Goal: Task Accomplishment & Management: Complete application form

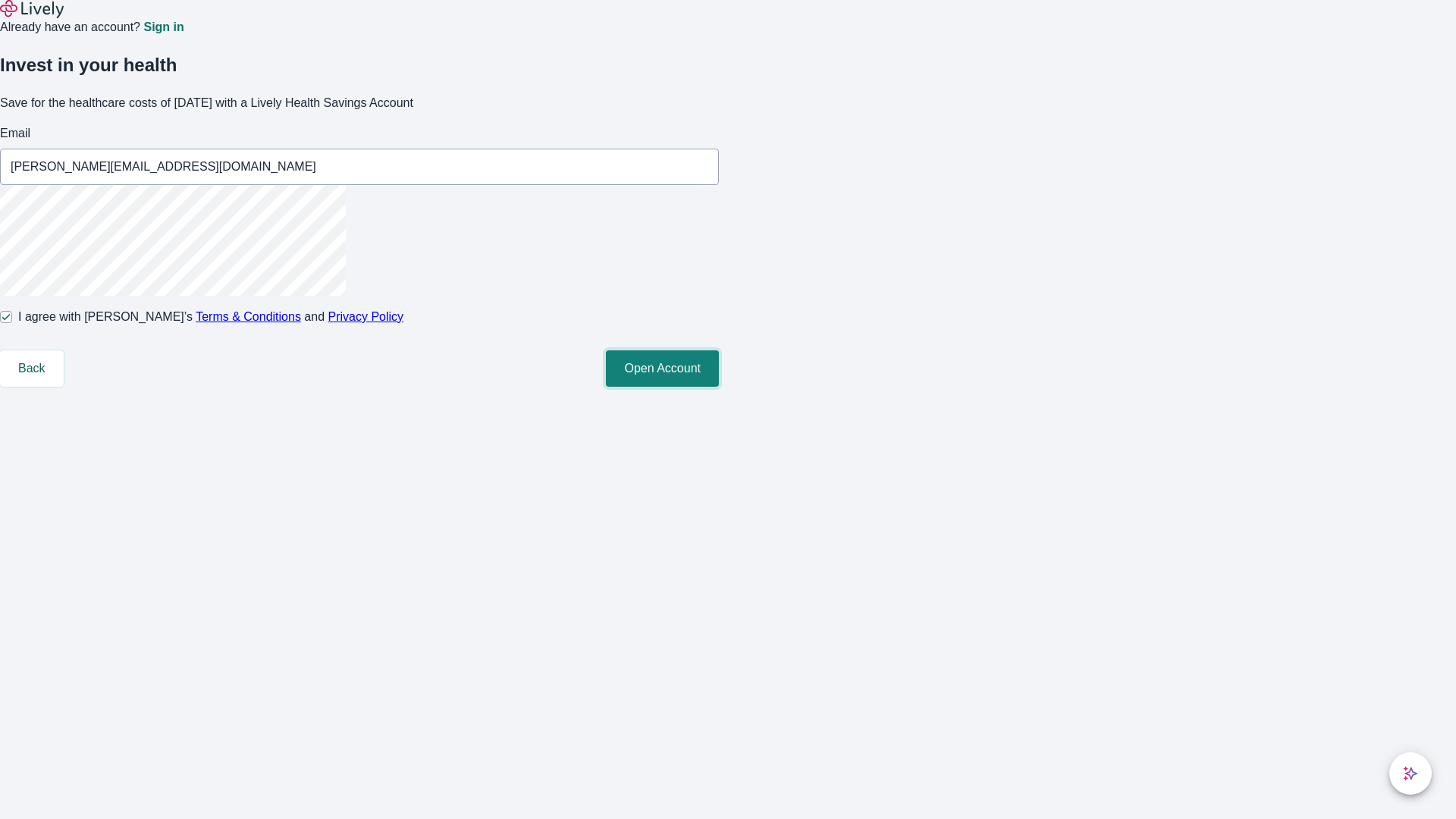
click at [719, 386] on button "Open Account" at bounding box center [662, 368] width 113 height 36
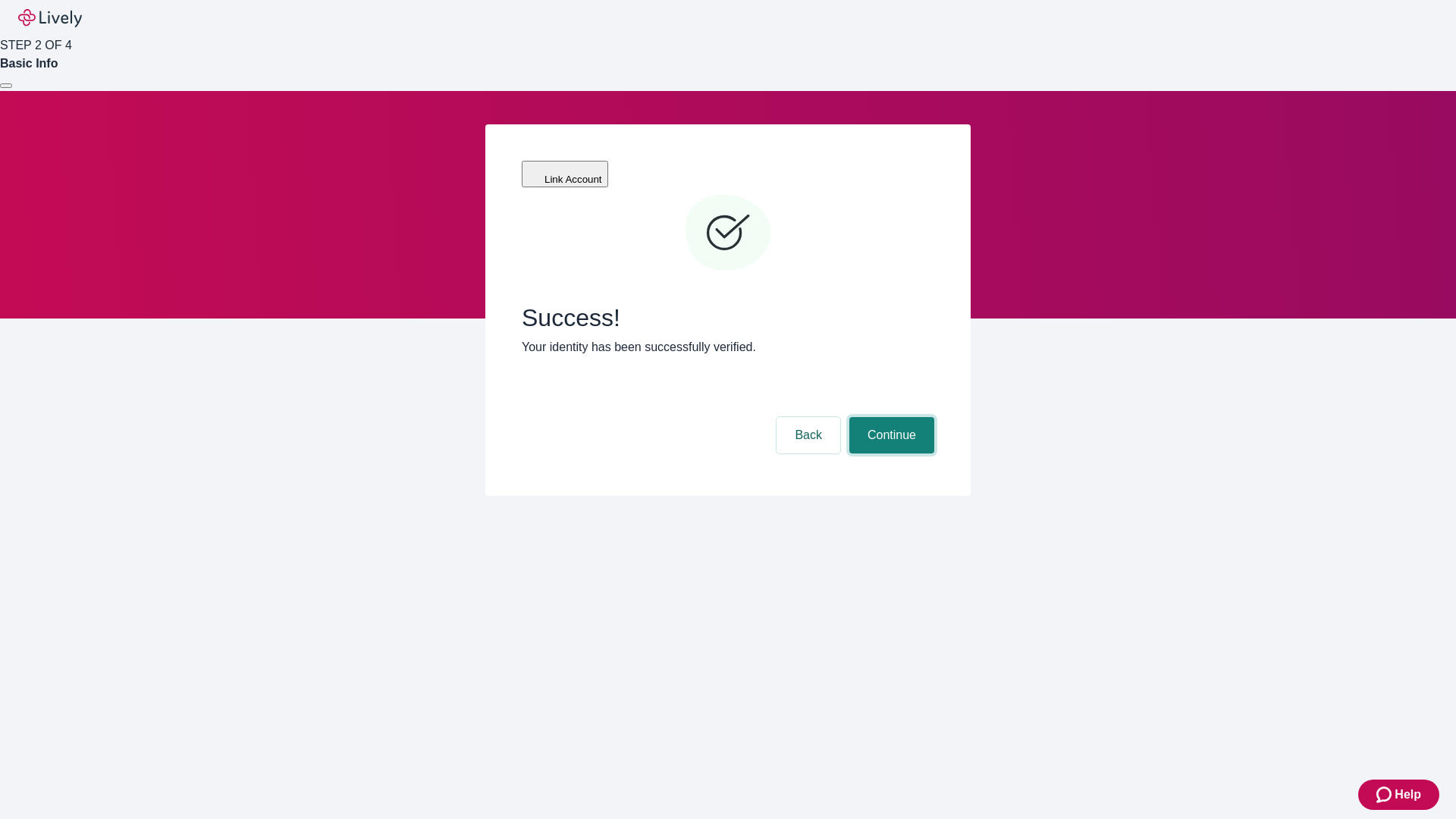
click at [889, 417] on button "Continue" at bounding box center [892, 435] width 85 height 36
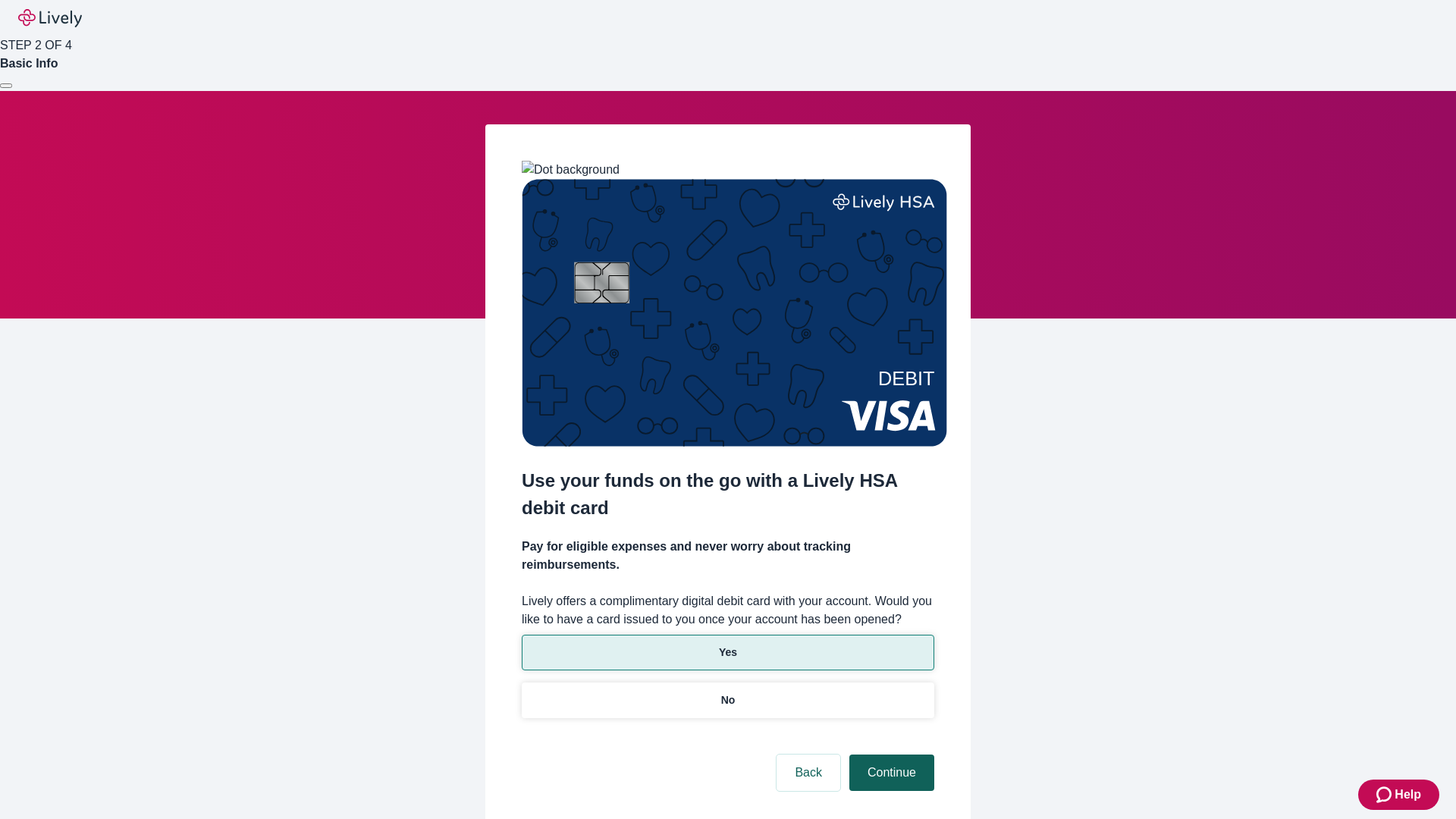
click at [727, 692] on p "No" at bounding box center [728, 700] width 15 height 16
click at [889, 755] on button "Continue" at bounding box center [892, 773] width 85 height 36
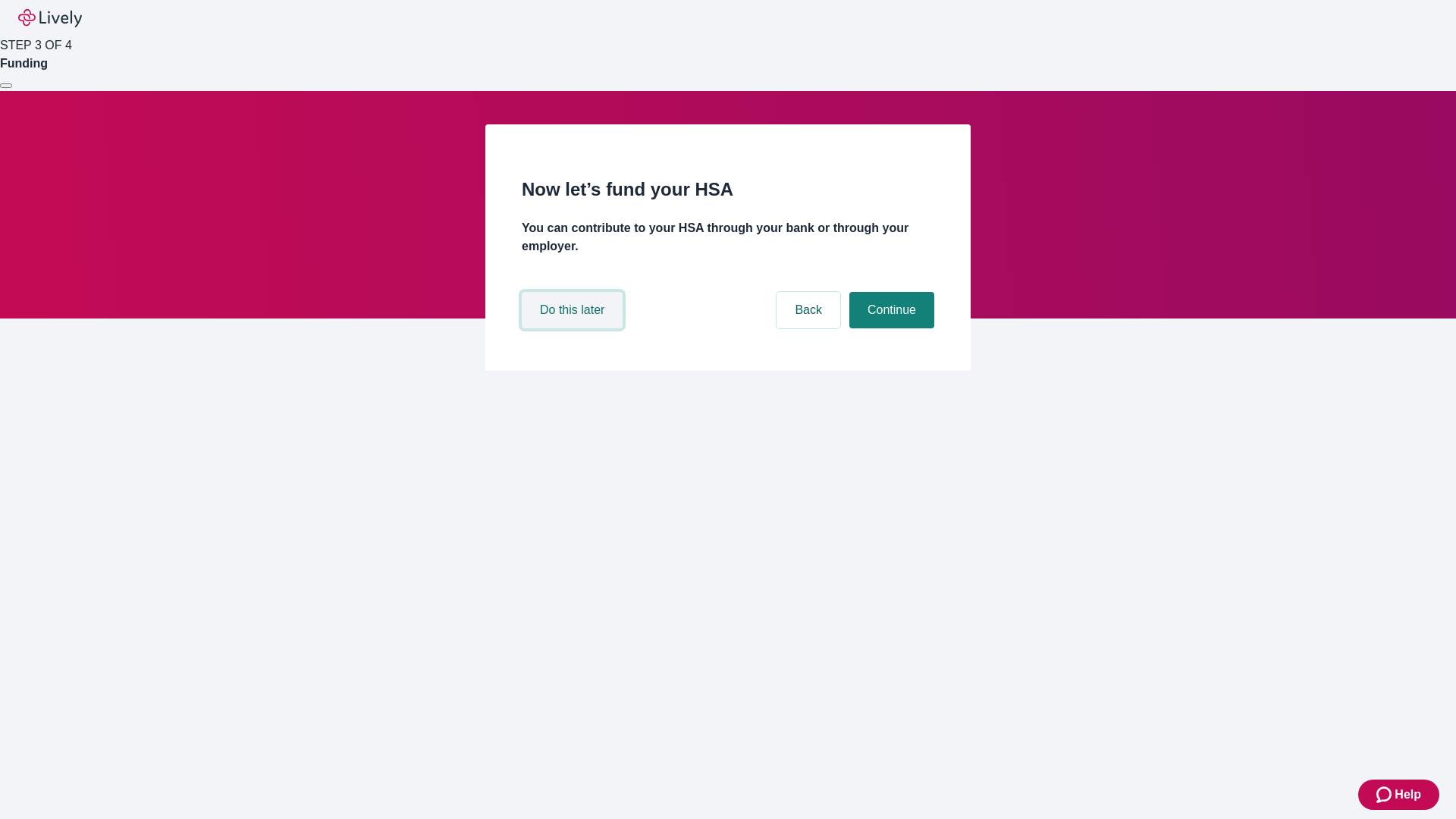
click at [574, 328] on button "Do this later" at bounding box center [572, 310] width 101 height 36
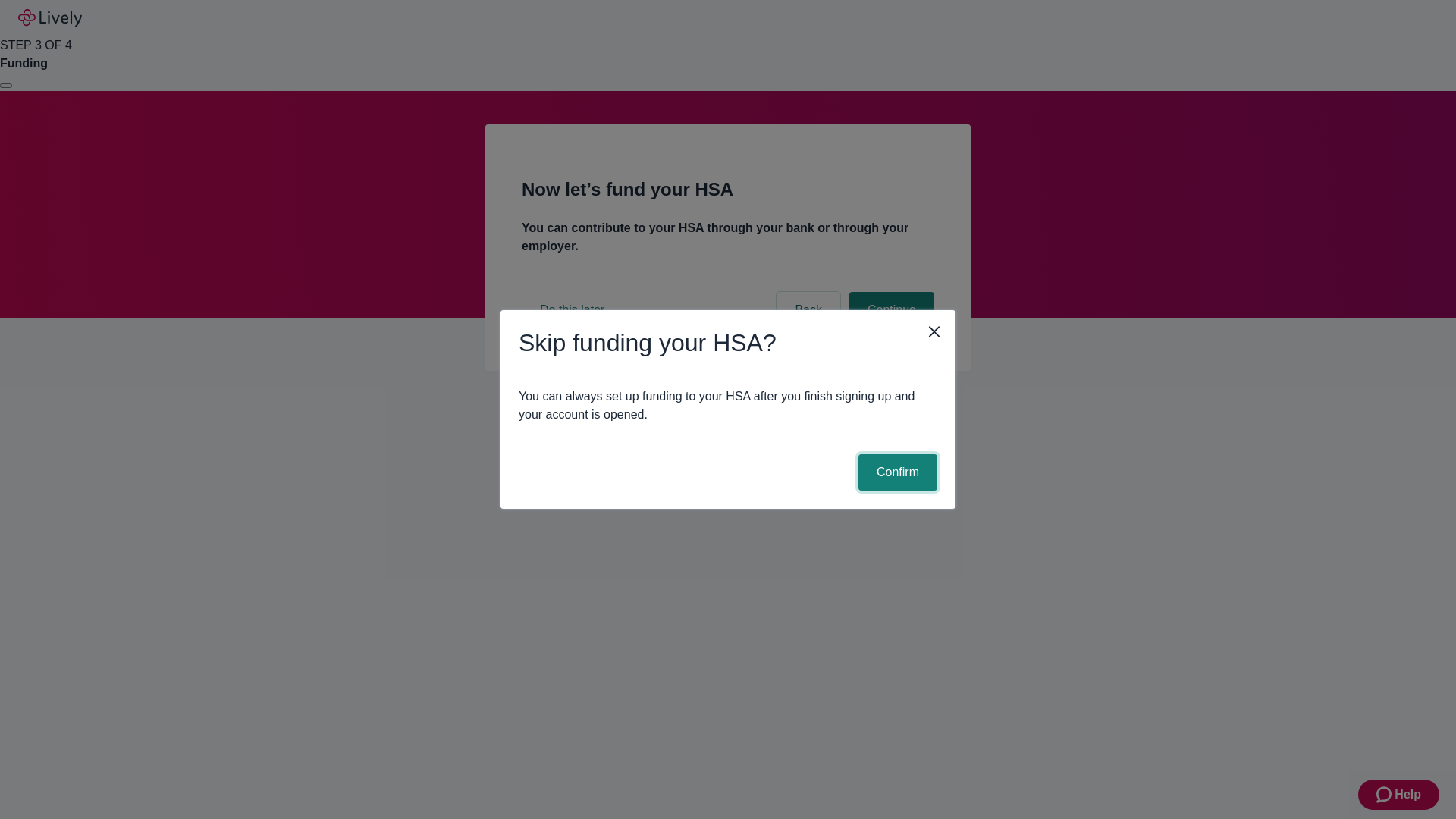
click at [896, 473] on button "Confirm" at bounding box center [898, 472] width 79 height 36
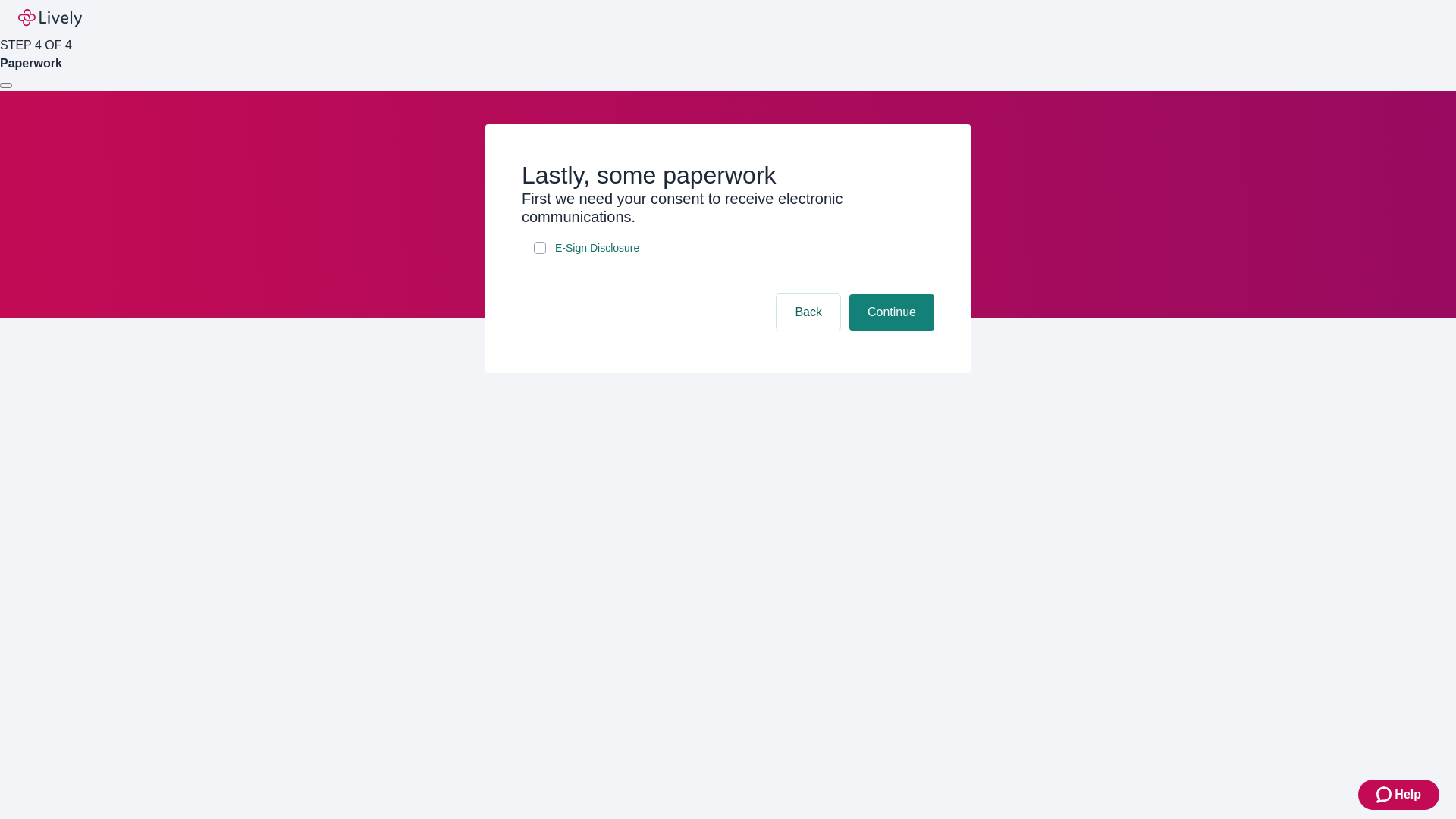
click at [540, 254] on input "E-Sign Disclosure" at bounding box center [540, 248] width 12 height 12
checkbox input "true"
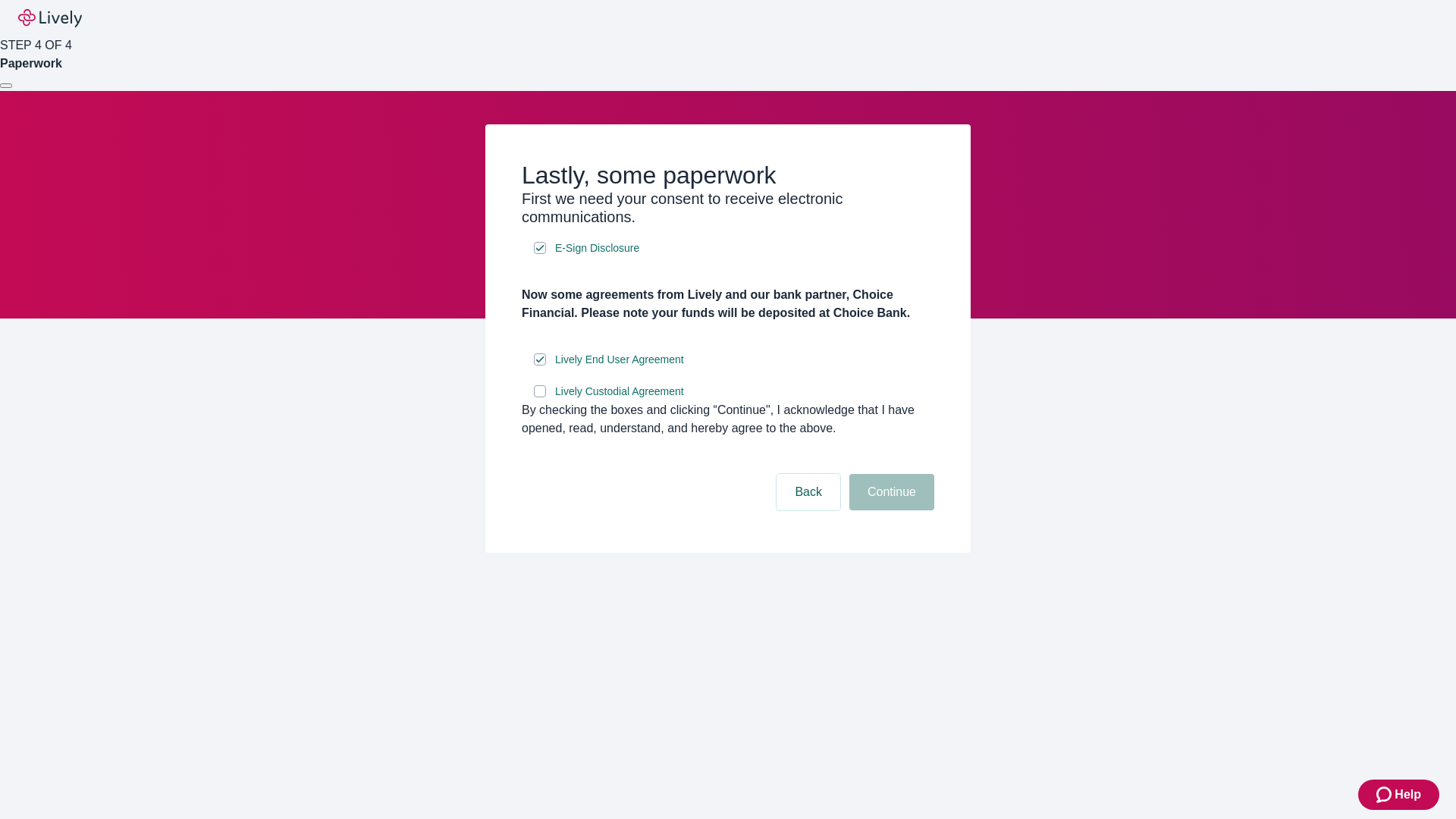
click at [540, 398] on input "Lively Custodial Agreement" at bounding box center [540, 392] width 12 height 12
checkbox input "true"
click at [889, 511] on button "Continue" at bounding box center [892, 492] width 85 height 36
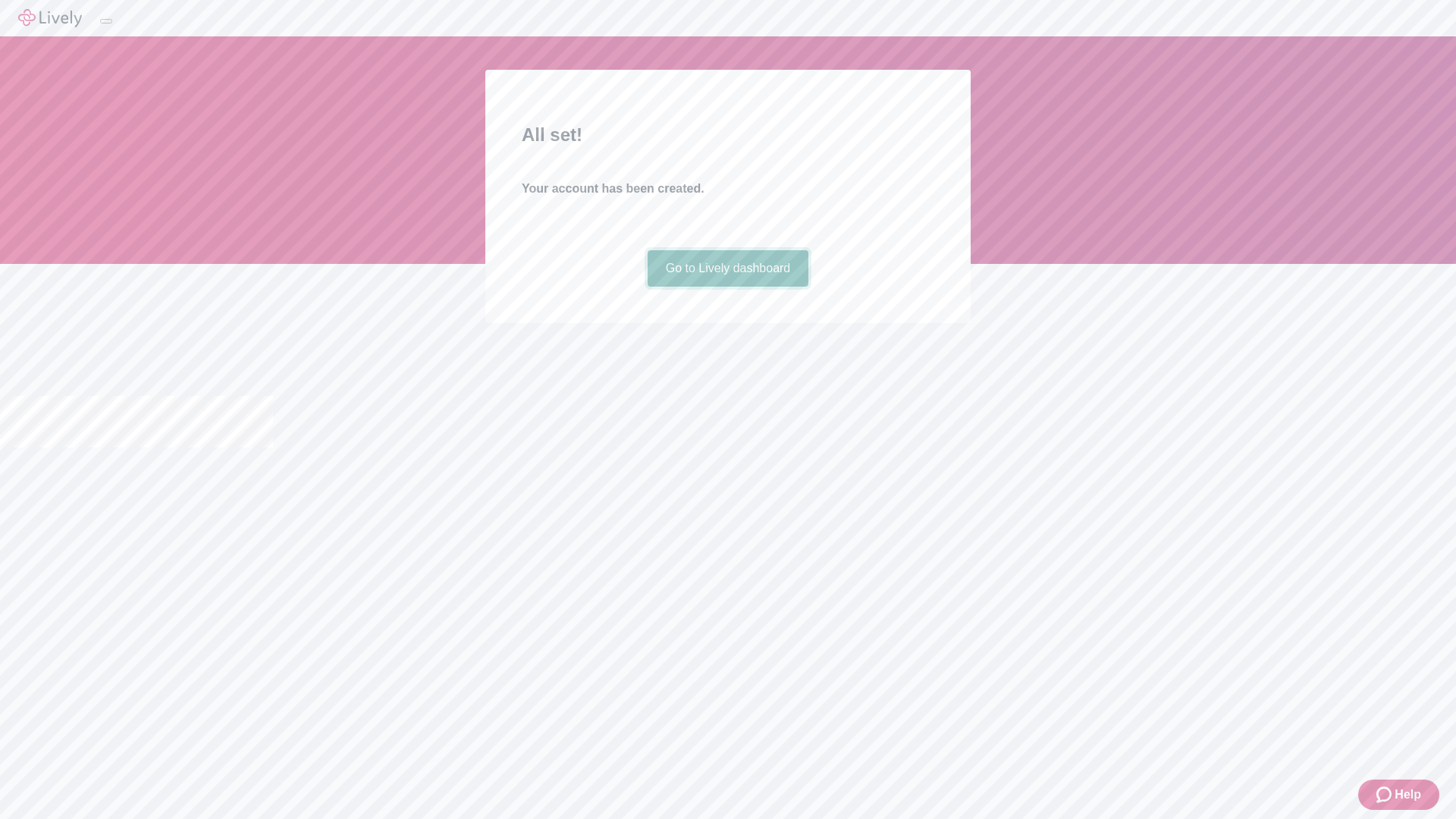
click at [727, 287] on link "Go to Lively dashboard" at bounding box center [728, 268] width 162 height 36
